Goal: Task Accomplishment & Management: Use online tool/utility

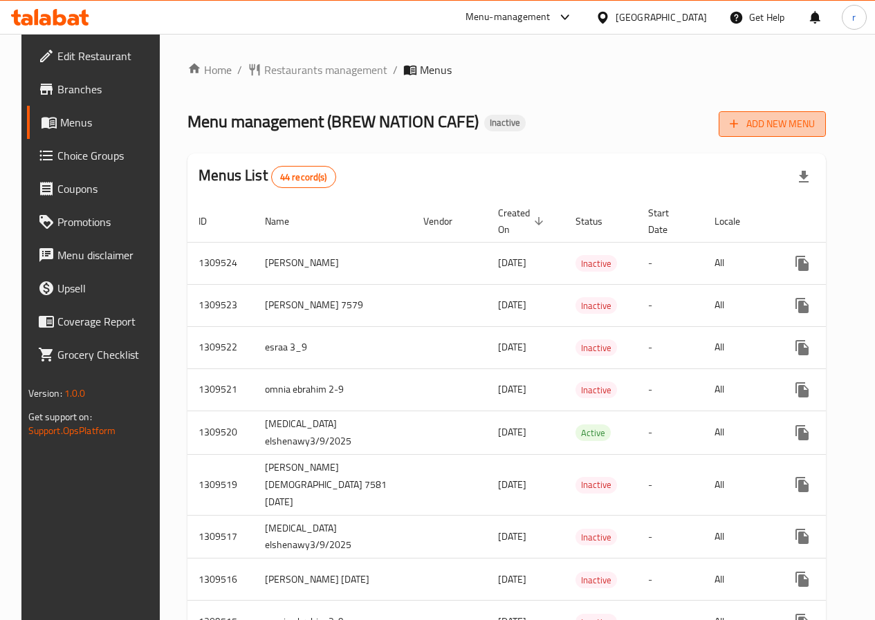
click at [754, 111] on button "Add New Menu" at bounding box center [771, 124] width 107 height 26
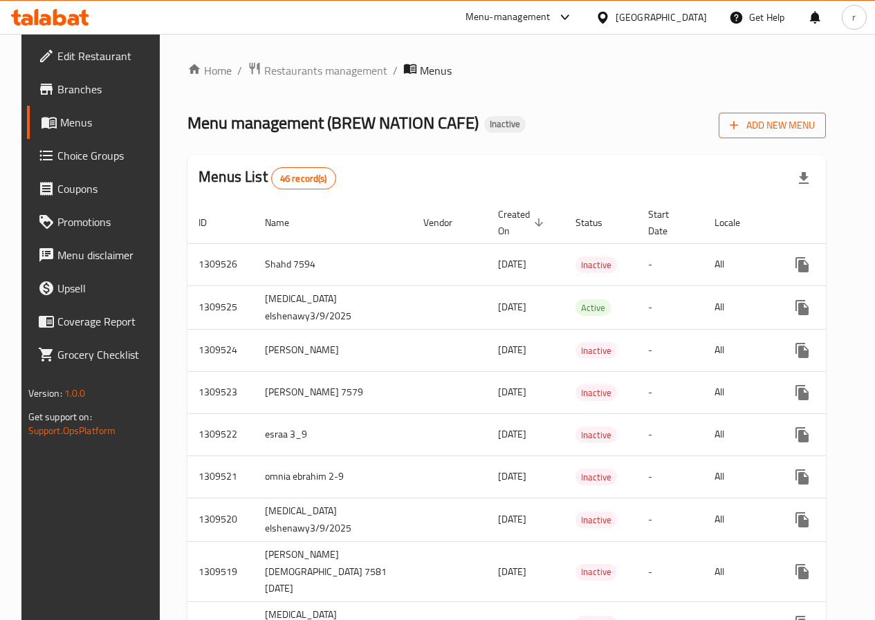
click at [778, 135] on button "Add New Menu" at bounding box center [771, 126] width 107 height 26
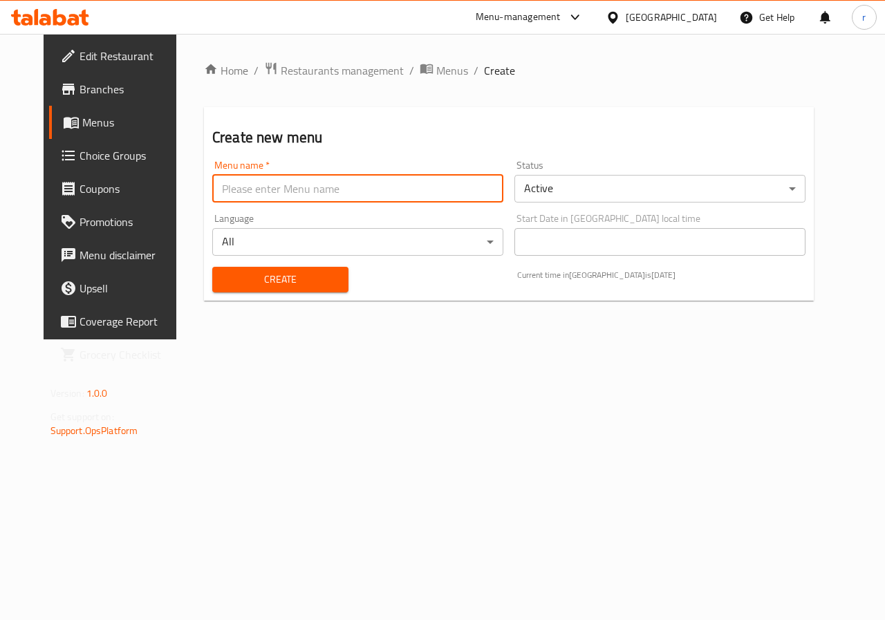
click at [384, 193] on input "text" at bounding box center [357, 189] width 291 height 28
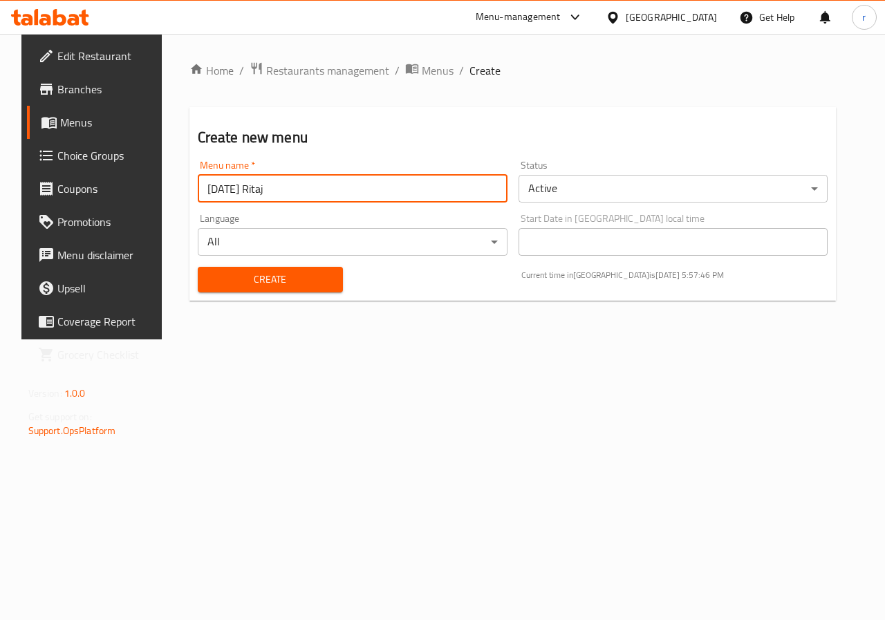
click at [198, 192] on input "1-9-2025 Ritaj" at bounding box center [353, 189] width 310 height 28
click at [199, 191] on input "9-2025 Ritaj" at bounding box center [353, 189] width 310 height 28
type input "9"
type input "ritaj 3/9/202"
click at [418, 243] on body "​ Menu-management Egypt Get Help r Edit Restaurant Branches Menus Choice Groups…" at bounding box center [442, 327] width 885 height 586
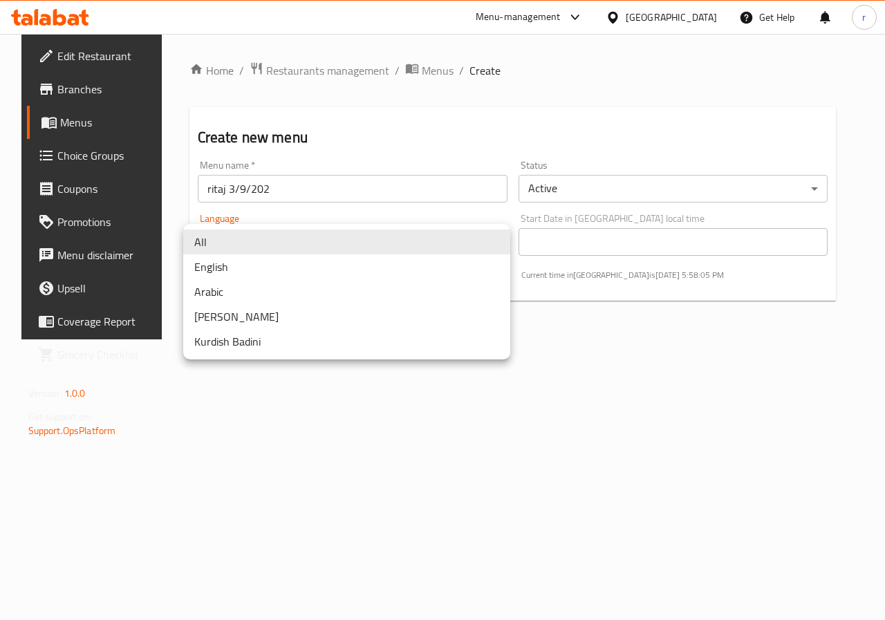
click at [360, 198] on div at bounding box center [442, 310] width 885 height 620
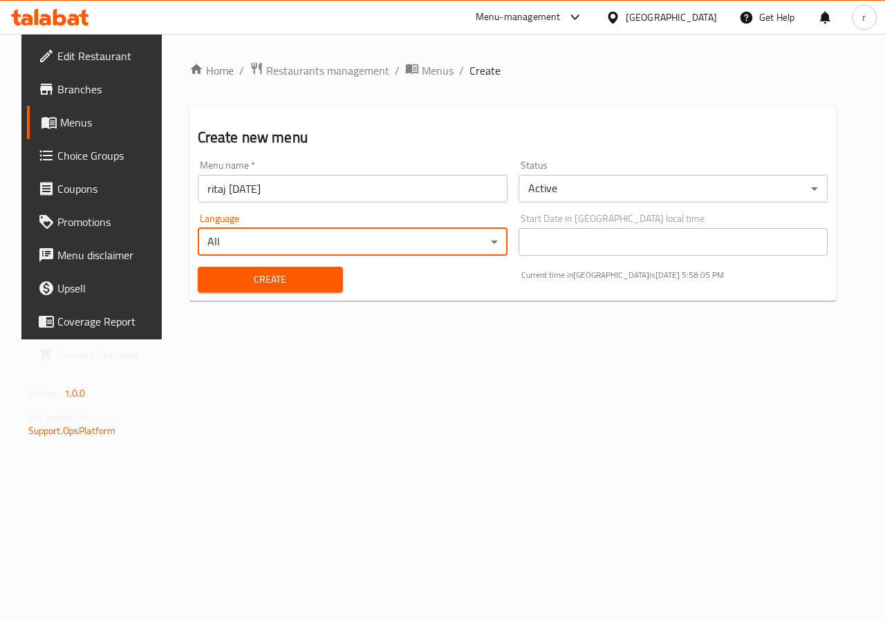
click at [357, 195] on input "ritaj [DATE]" at bounding box center [353, 189] width 310 height 28
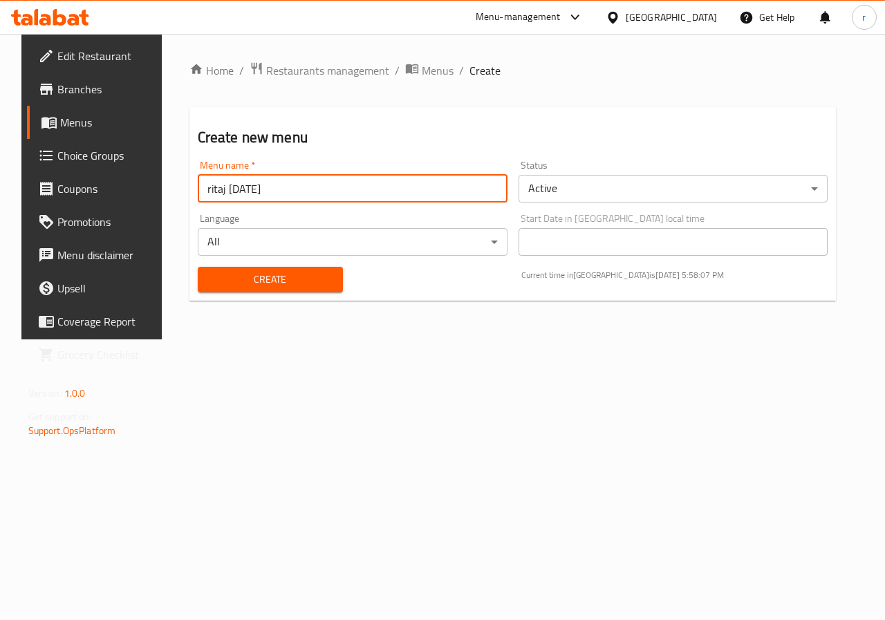
type input "ritaj [DATE]"
click at [339, 237] on body "​ Menu-management Egypt Get Help r Edit Restaurant Branches Menus Choice Groups…" at bounding box center [442, 327] width 885 height 586
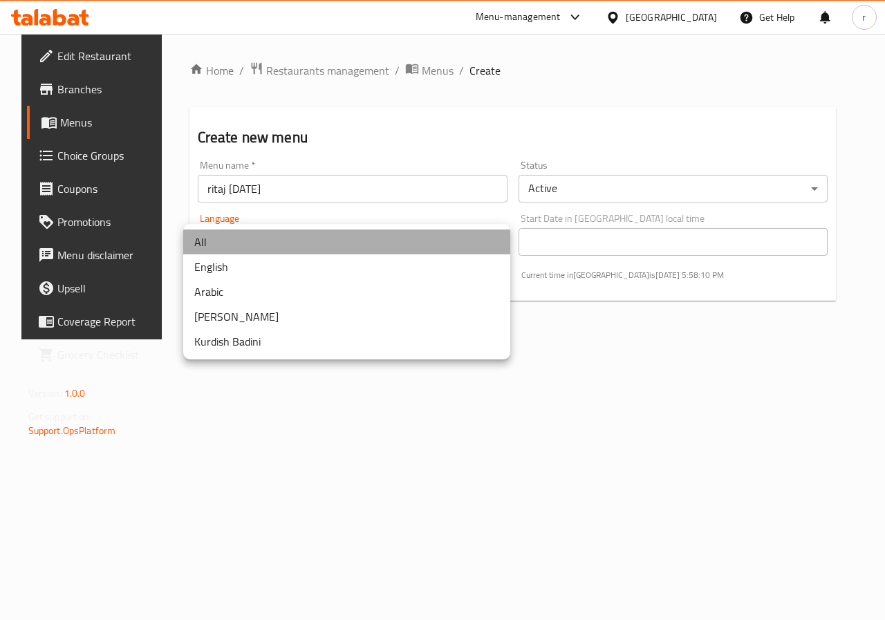
click at [304, 243] on li "All" at bounding box center [346, 242] width 327 height 25
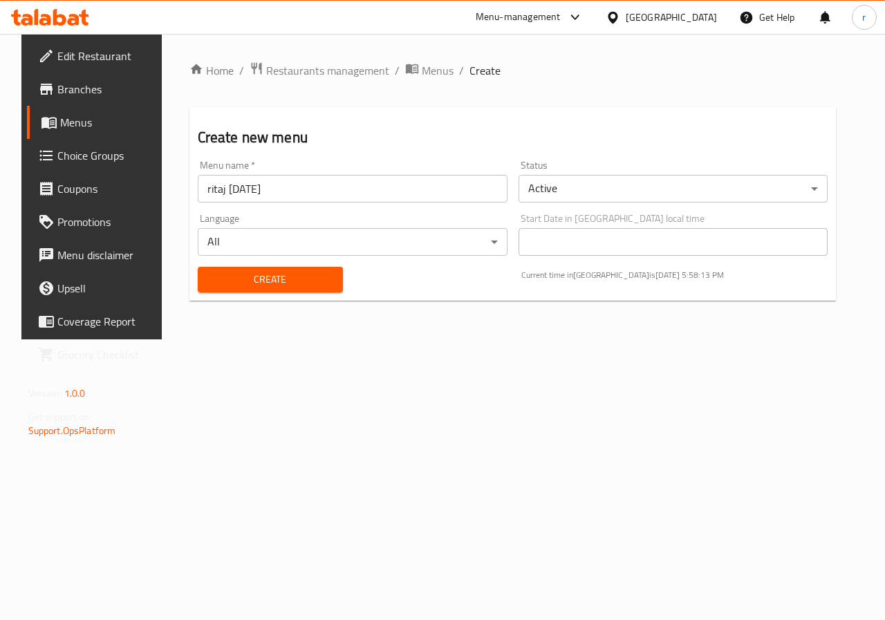
click at [281, 272] on span "Create" at bounding box center [270, 279] width 123 height 17
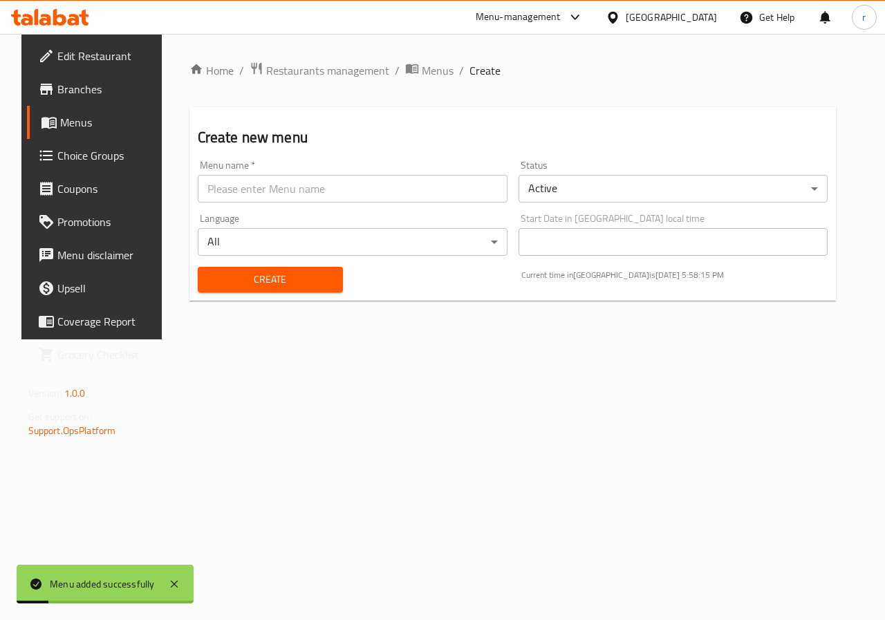
click at [198, 267] on button "Create" at bounding box center [270, 280] width 145 height 26
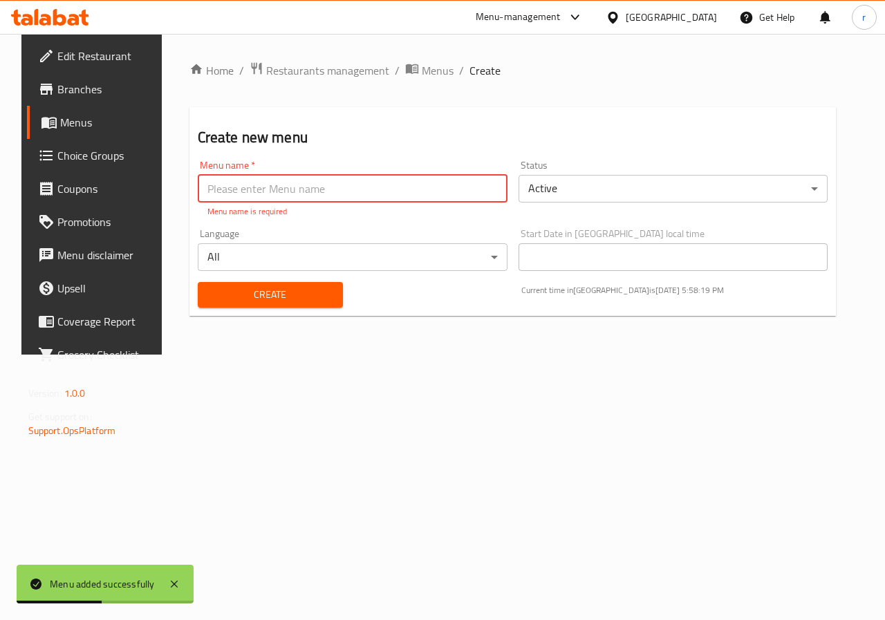
click at [60, 131] on span "Menus" at bounding box center [109, 122] width 98 height 17
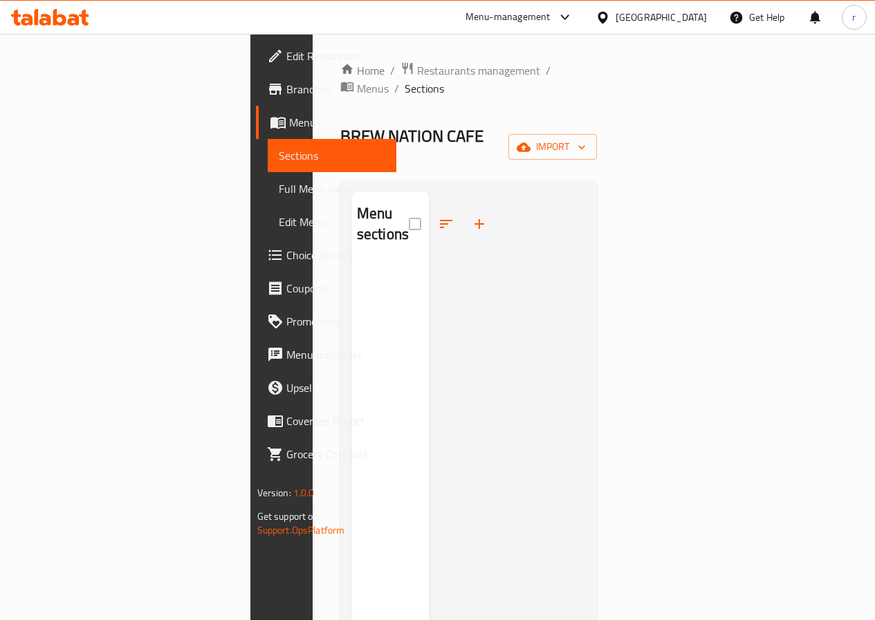
drag, startPoint x: 335, startPoint y: 184, endPoint x: 392, endPoint y: 224, distance: 69.4
click at [394, 225] on div "Menu sections" at bounding box center [468, 502] width 235 height 620
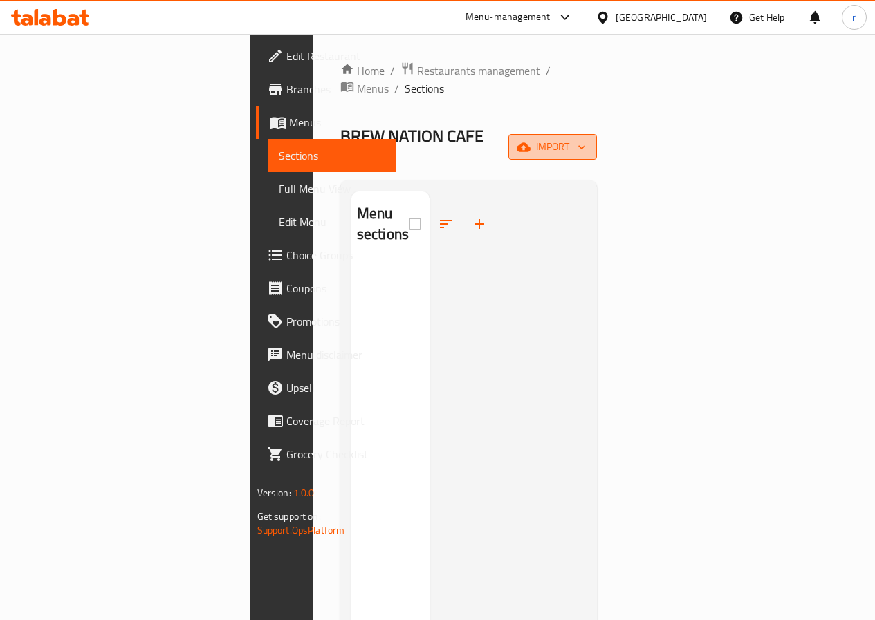
click at [586, 138] on span "import" at bounding box center [552, 146] width 66 height 17
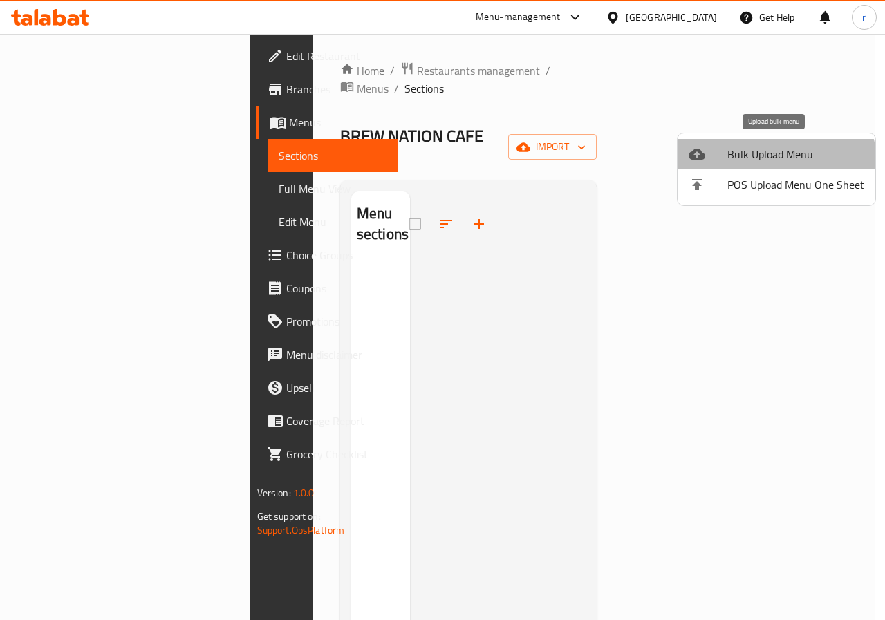
click at [772, 162] on span "Bulk Upload Menu" at bounding box center [795, 154] width 137 height 17
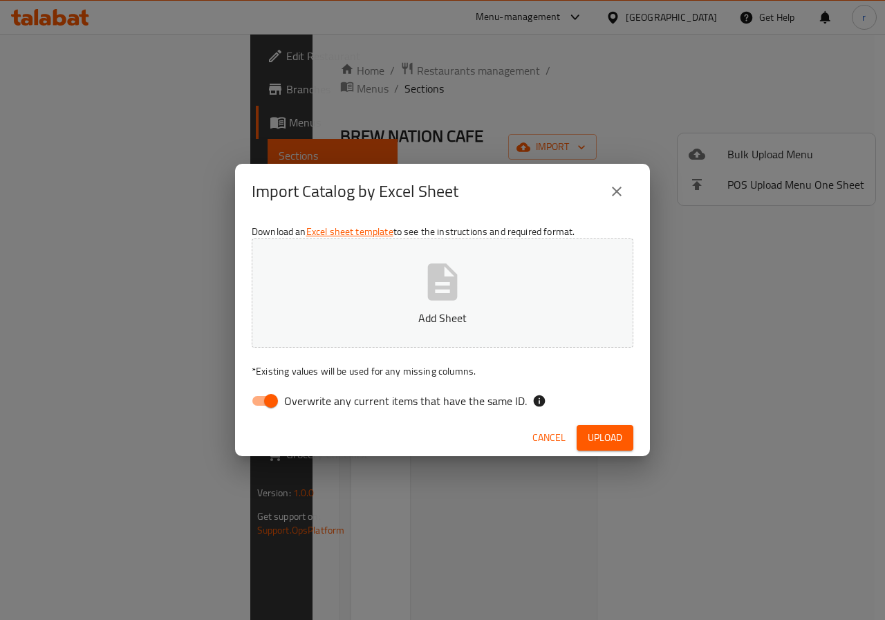
click at [442, 291] on icon "button" at bounding box center [442, 282] width 44 height 44
click at [608, 448] on button "Upload" at bounding box center [605, 438] width 57 height 26
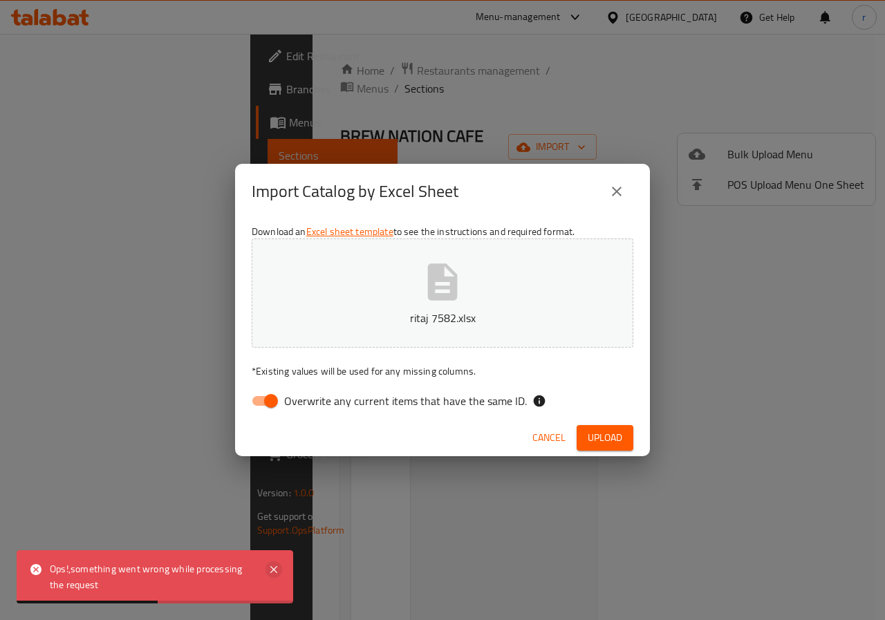
click at [278, 563] on icon at bounding box center [273, 569] width 17 height 17
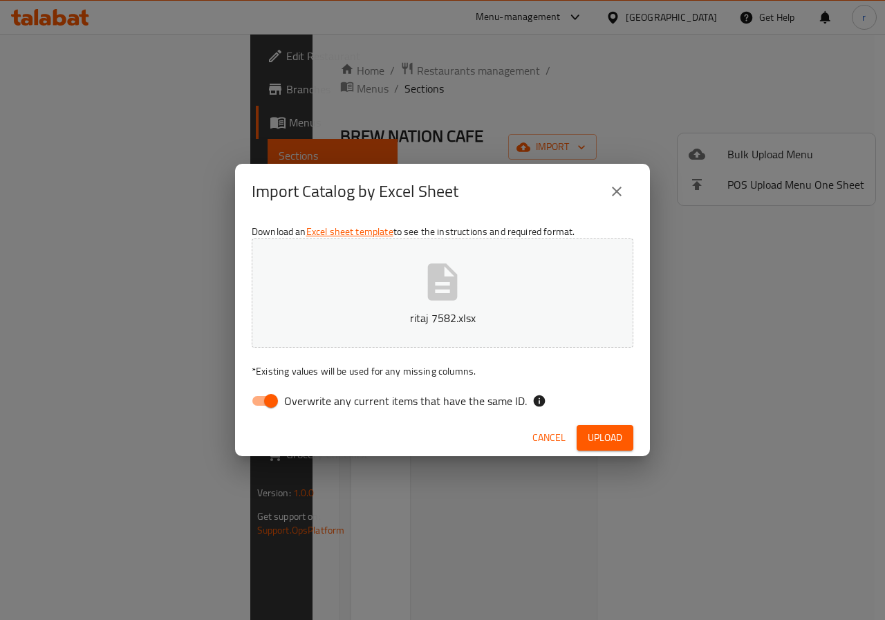
click at [302, 402] on span "Overwrite any current items that have the same ID." at bounding box center [405, 401] width 243 height 17
click at [302, 402] on input "Overwrite any current items that have the same ID." at bounding box center [271, 401] width 79 height 26
checkbox input "false"
click at [604, 433] on span "Upload" at bounding box center [605, 437] width 35 height 17
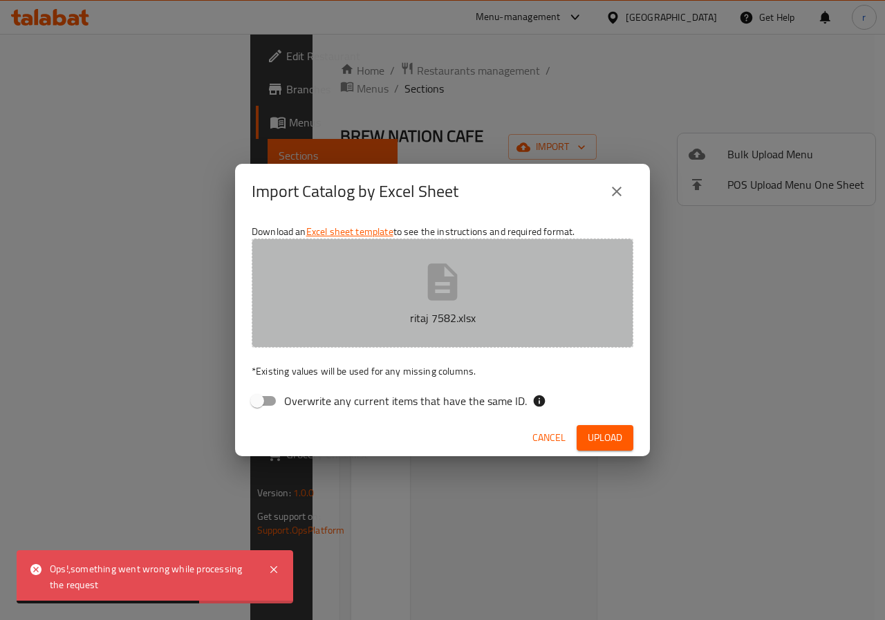
click at [443, 263] on icon "button" at bounding box center [442, 282] width 44 height 44
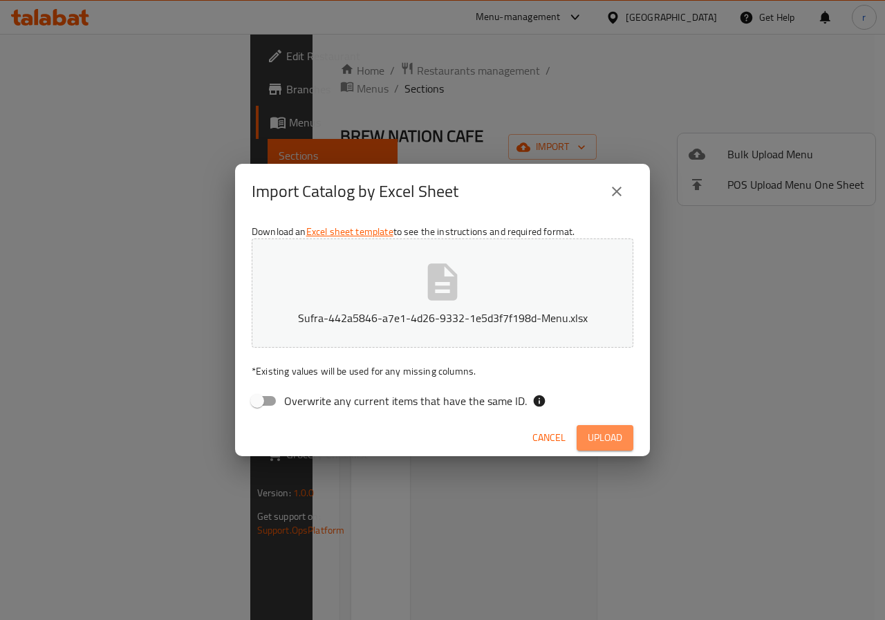
click at [600, 439] on span "Upload" at bounding box center [605, 437] width 35 height 17
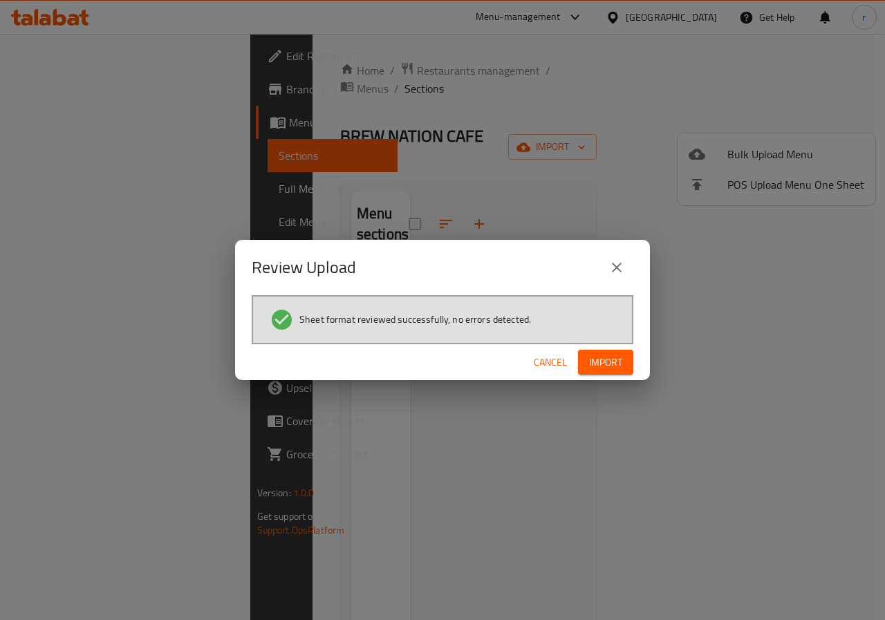
click at [603, 350] on button "Import" at bounding box center [605, 363] width 55 height 26
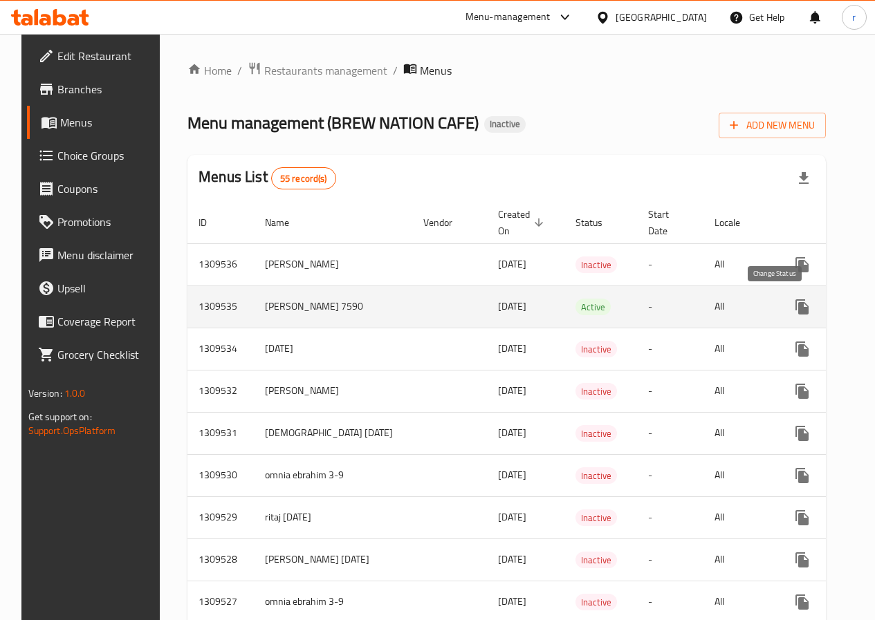
click at [819, 306] on button "enhanced table" at bounding box center [835, 306] width 33 height 33
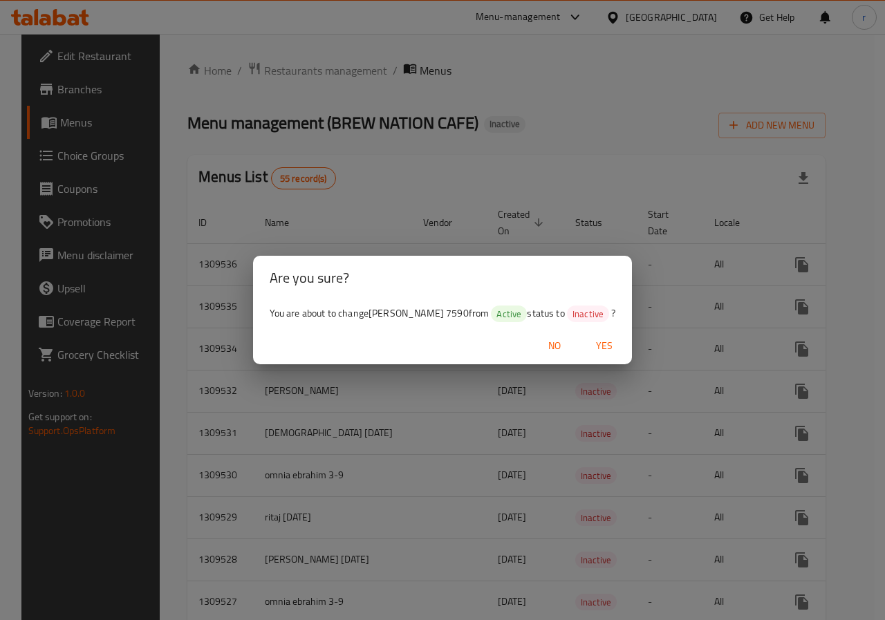
click at [601, 340] on span "Yes" at bounding box center [604, 345] width 33 height 17
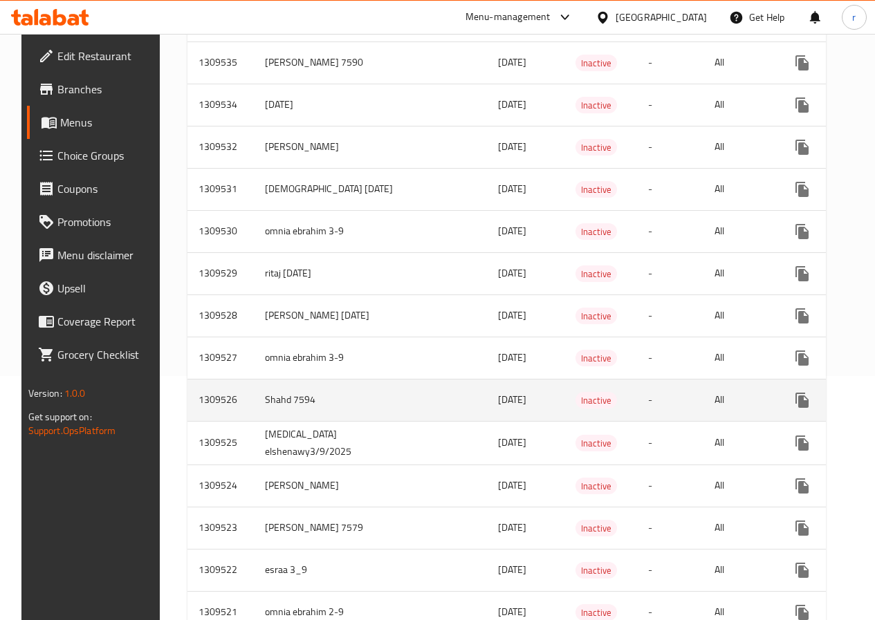
scroll to position [277, 0]
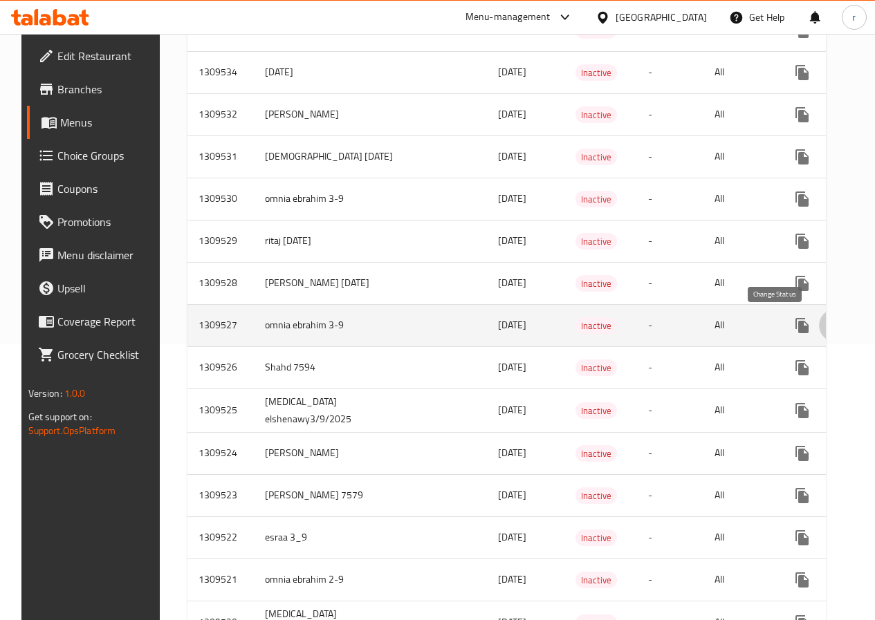
click at [819, 335] on button "enhanced table" at bounding box center [835, 325] width 33 height 33
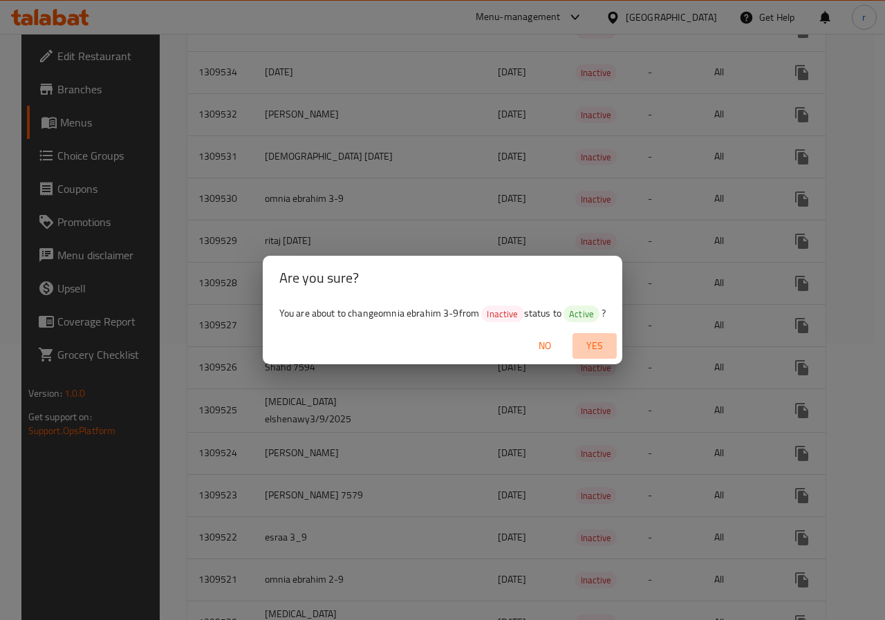
click at [592, 354] on span "Yes" at bounding box center [594, 345] width 33 height 17
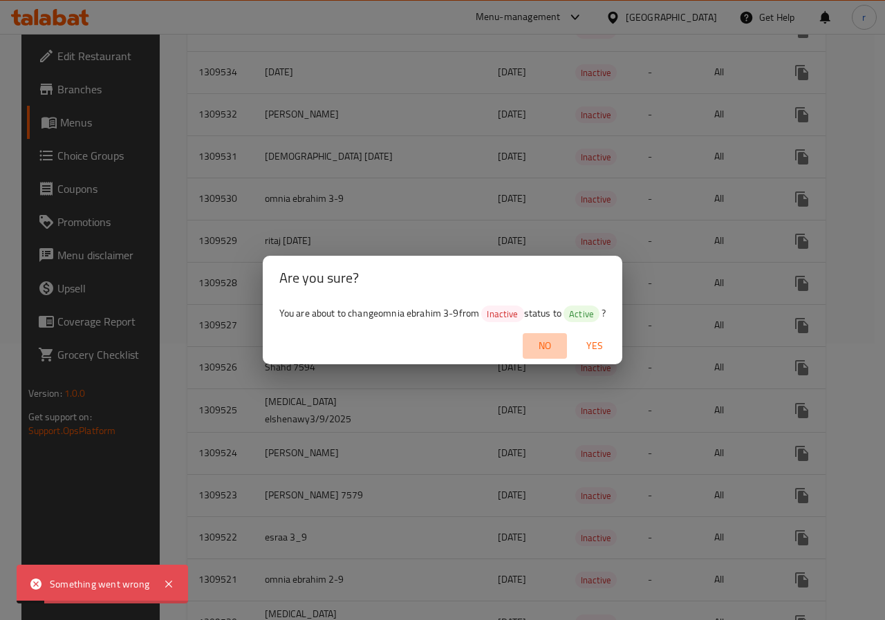
click at [550, 337] on span "No" at bounding box center [544, 345] width 33 height 17
